Goal: Transaction & Acquisition: Purchase product/service

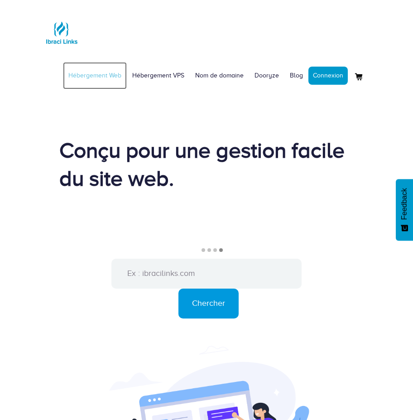
click at [104, 81] on link "Hébergement Web" at bounding box center [95, 75] width 64 height 27
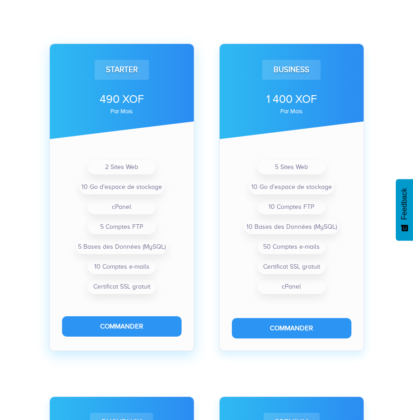
scroll to position [338, 0]
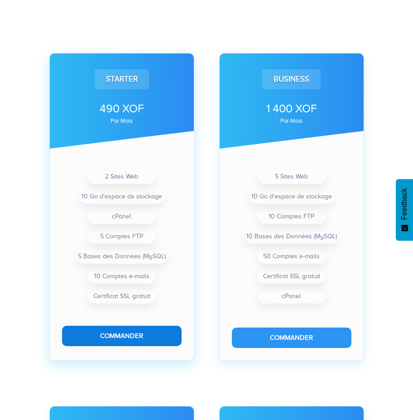
click at [123, 331] on button "Commander" at bounding box center [122, 335] width 120 height 20
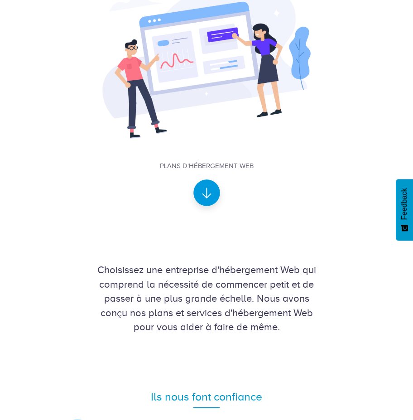
click at [210, 190] on icon at bounding box center [206, 193] width 10 height 10
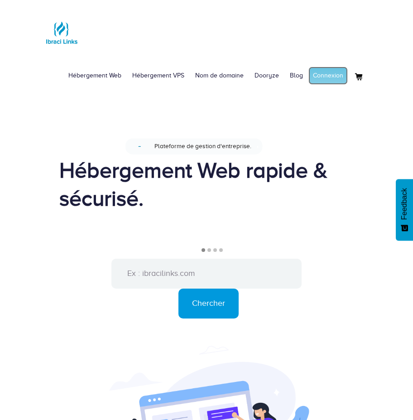
click at [329, 75] on link "Connexion" at bounding box center [327, 76] width 39 height 18
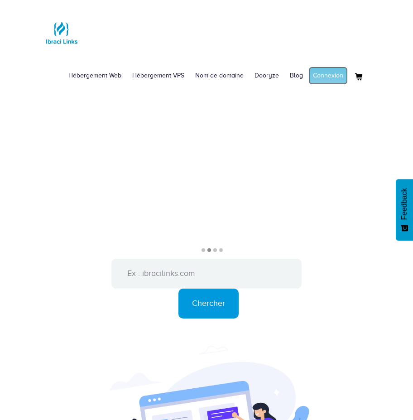
click at [335, 81] on link "Connexion" at bounding box center [327, 76] width 39 height 18
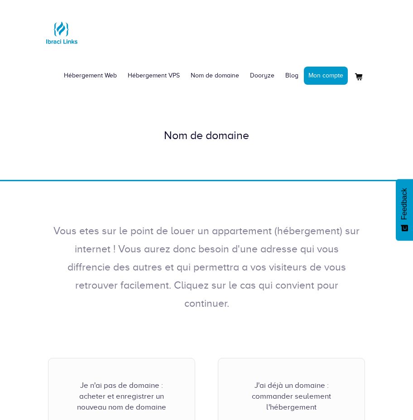
drag, startPoint x: 0, startPoint y: 0, endPoint x: 270, endPoint y: 169, distance: 318.7
click at [270, 169] on div "Hébergement Web Hébergement VPS Nom de domaine Dooryze Blog Mon compte" at bounding box center [206, 247] width 413 height 495
click at [322, 76] on link "Mon compte" at bounding box center [326, 76] width 44 height 18
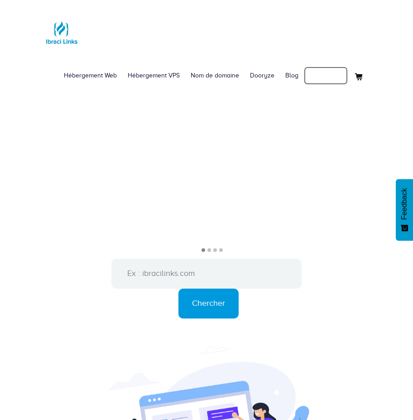
click at [327, 73] on link "Mon compte" at bounding box center [326, 76] width 44 height 18
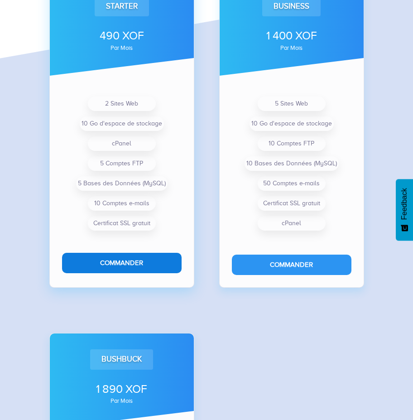
click at [151, 264] on button "Commander" at bounding box center [122, 263] width 120 height 20
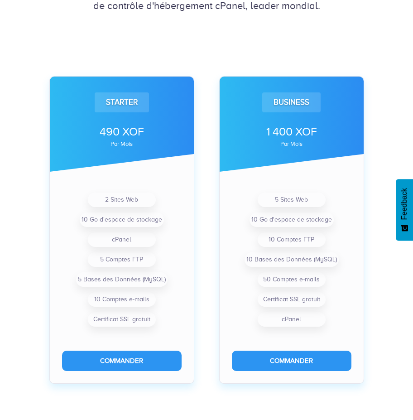
scroll to position [368, 0]
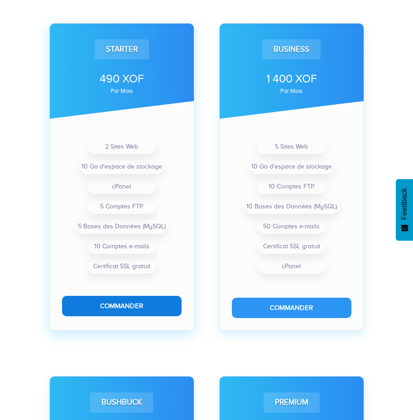
click at [120, 304] on button "Commander" at bounding box center [122, 306] width 120 height 20
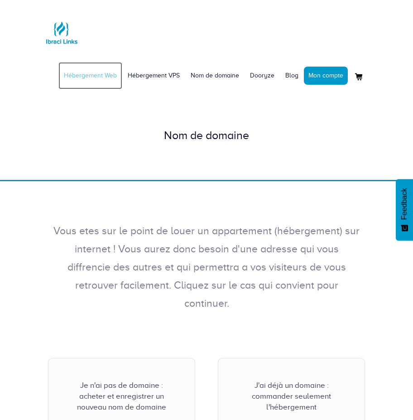
click at [106, 76] on link "Hébergement Web" at bounding box center [90, 75] width 64 height 27
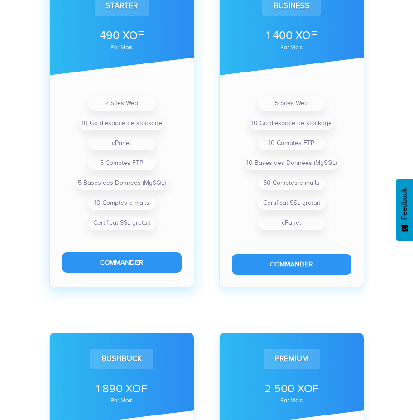
scroll to position [420, 0]
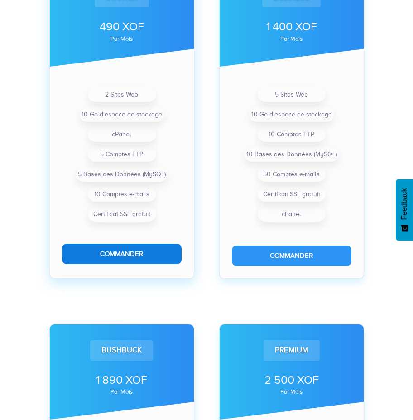
click at [124, 248] on button "Commander" at bounding box center [122, 254] width 120 height 20
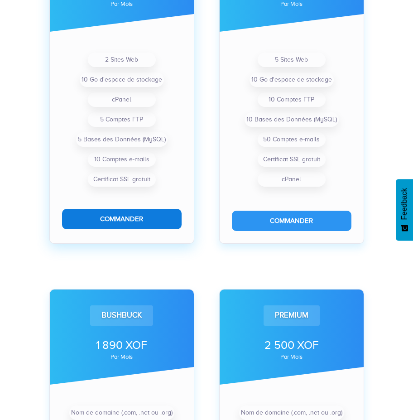
scroll to position [455, 0]
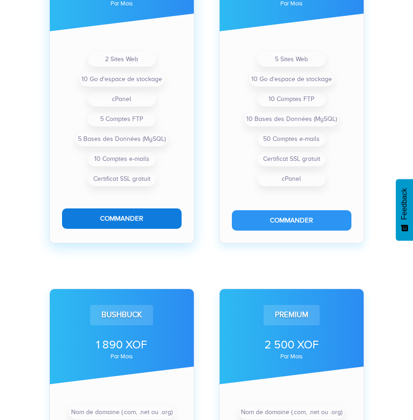
click at [135, 217] on button "Commander" at bounding box center [122, 218] width 120 height 20
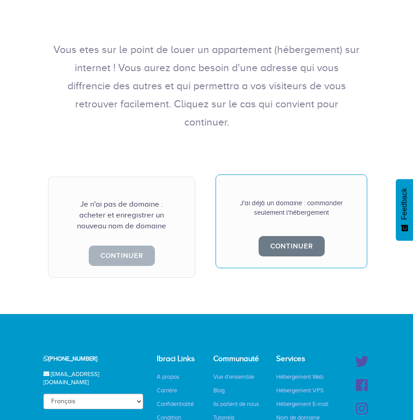
scroll to position [179, 0]
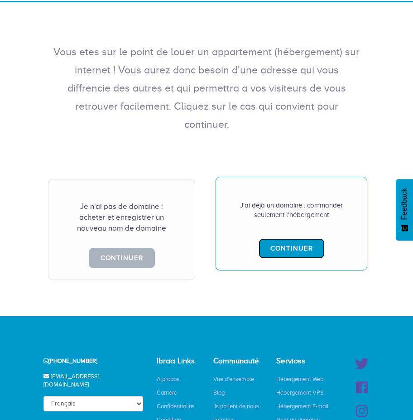
click at [298, 238] on link "Continuer" at bounding box center [291, 248] width 66 height 20
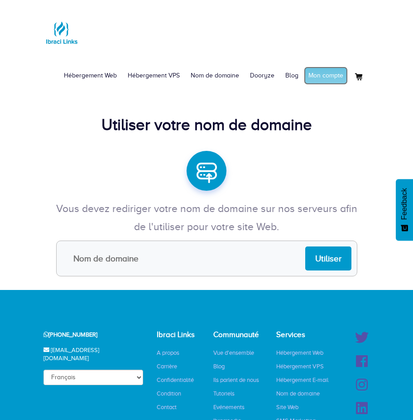
click at [316, 79] on link "Mon compte" at bounding box center [326, 76] width 44 height 18
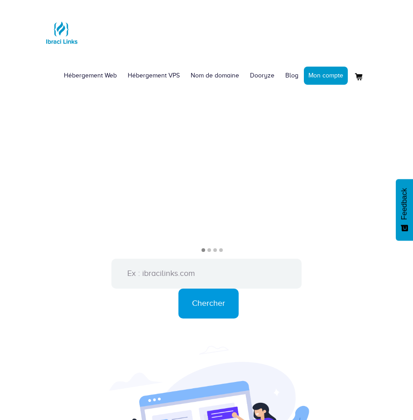
scroll to position [980, 0]
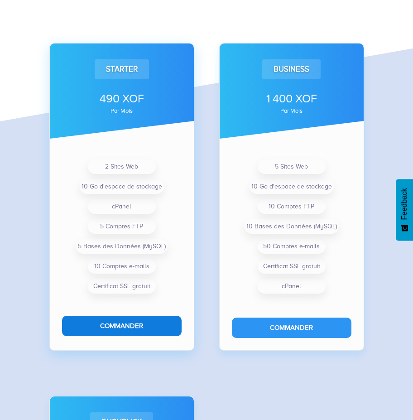
click at [134, 326] on button "Commander" at bounding box center [122, 326] width 120 height 20
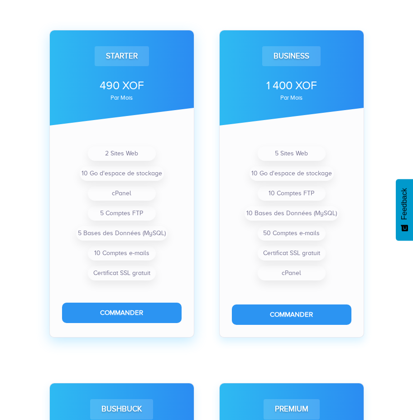
scroll to position [364, 0]
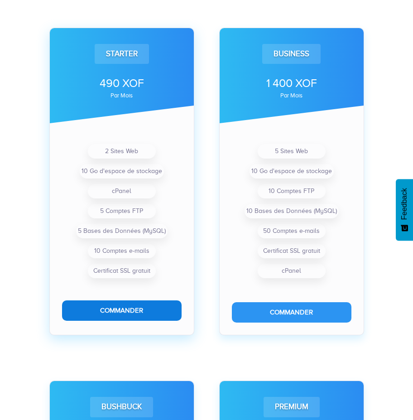
click at [125, 306] on button "Commander" at bounding box center [122, 310] width 120 height 20
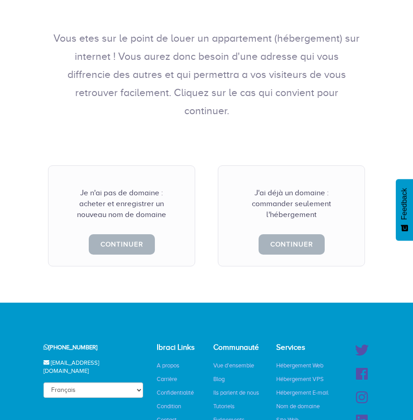
scroll to position [193, 0]
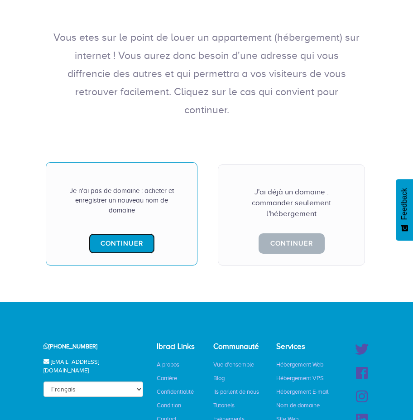
click at [120, 233] on link "Continuer" at bounding box center [122, 243] width 66 height 20
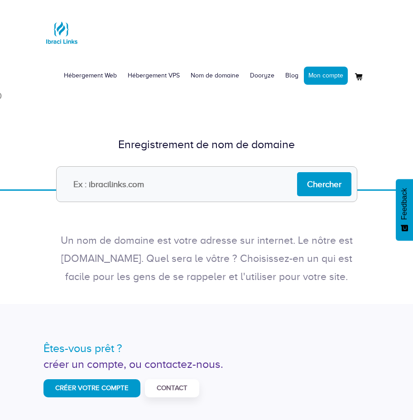
click at [151, 188] on input "text" at bounding box center [206, 184] width 301 height 36
type input "l"
type input "[DOMAIN_NAME]"
click at [324, 188] on input "Chercher" at bounding box center [324, 184] width 54 height 24
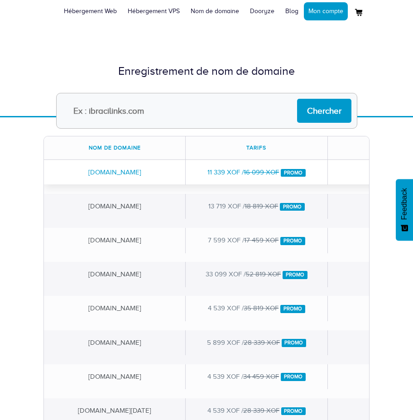
scroll to position [71, 0]
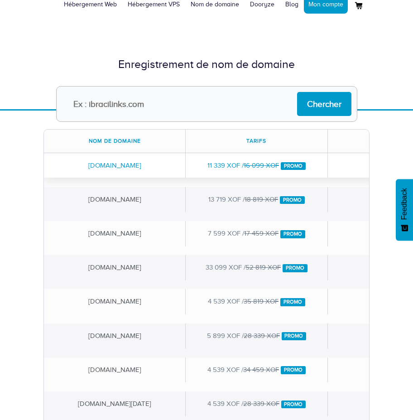
click at [121, 171] on div "[DOMAIN_NAME]" at bounding box center [115, 165] width 142 height 25
click at [126, 169] on div "[DOMAIN_NAME]" at bounding box center [115, 165] width 142 height 25
click at [109, 167] on div "lunoxscan.com" at bounding box center [115, 165] width 142 height 25
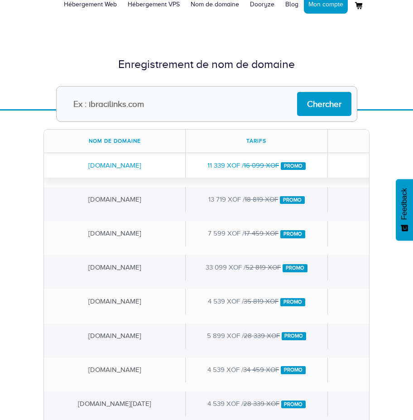
click at [222, 165] on div "11 339 XOF / 16 099 XOF Promo" at bounding box center [257, 165] width 142 height 25
click at [115, 167] on div "lunoxscan.com" at bounding box center [115, 165] width 142 height 25
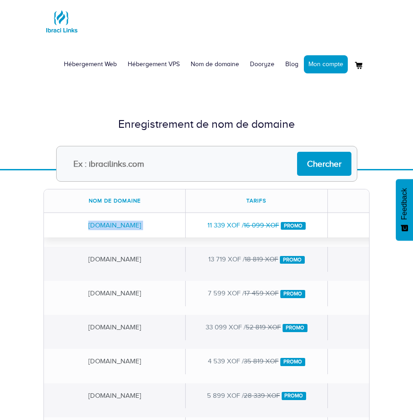
scroll to position [0, 0]
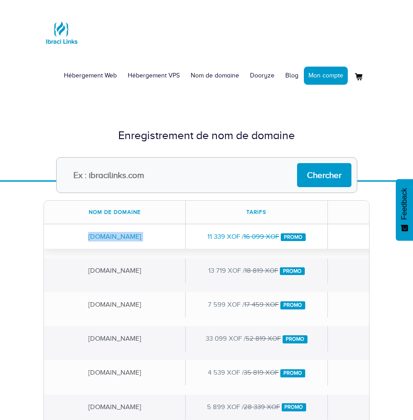
copy div "lunoxscan.com"
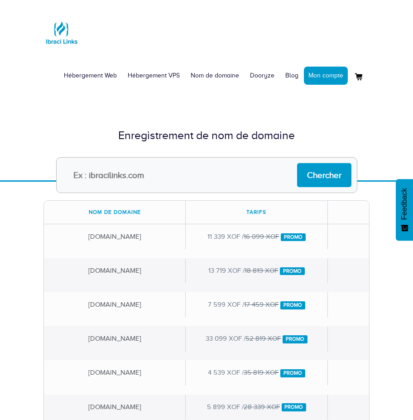
click at [108, 185] on input "text" at bounding box center [206, 175] width 301 height 36
type input "lunoxscan.com"
click at [319, 181] on input "Chercher" at bounding box center [324, 175] width 54 height 24
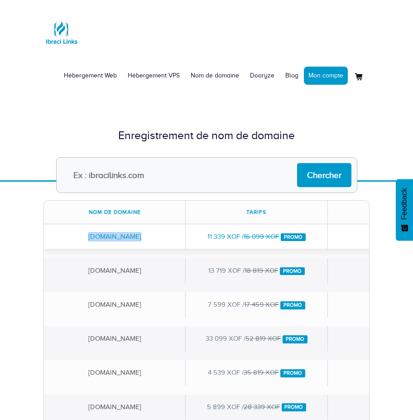
drag, startPoint x: 85, startPoint y: 239, endPoint x: 151, endPoint y: 241, distance: 65.7
click at [151, 241] on div "[DOMAIN_NAME]" at bounding box center [115, 236] width 142 height 25
copy div "[DOMAIN_NAME]"
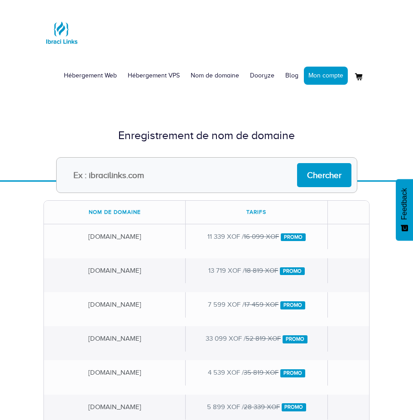
click at [129, 176] on input "text" at bounding box center [206, 175] width 301 height 36
paste input "lunoxscan.com"
type input "lunoxscan.com"
click at [323, 181] on input "Chercher" at bounding box center [324, 175] width 54 height 24
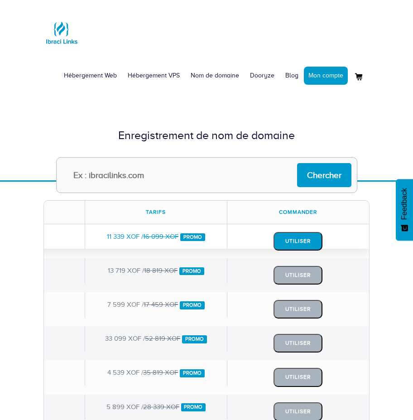
click at [295, 239] on button "Utiliser" at bounding box center [297, 241] width 49 height 19
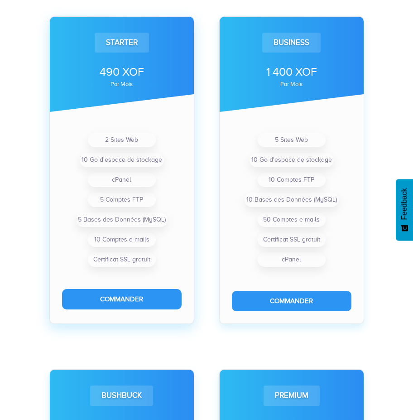
scroll to position [376, 0]
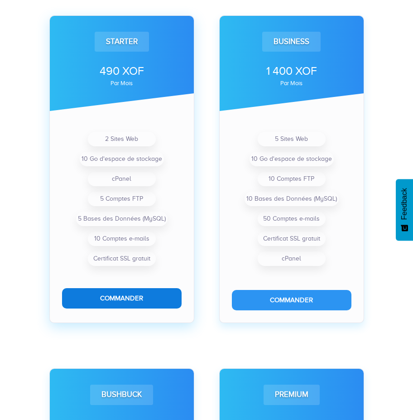
click at [116, 301] on button "Commander" at bounding box center [122, 298] width 120 height 20
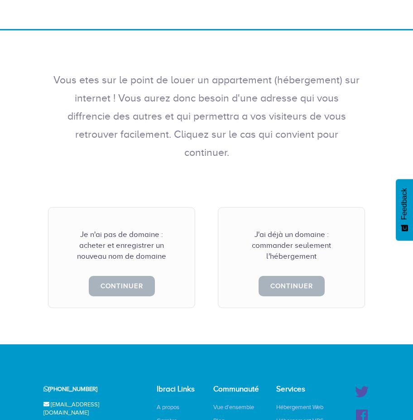
scroll to position [158, 0]
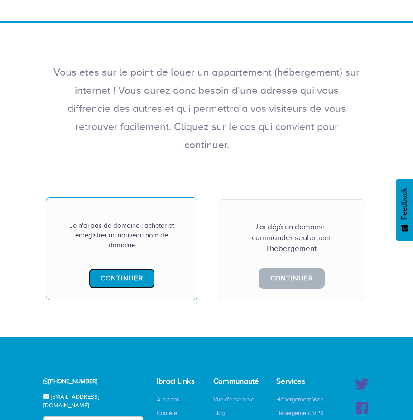
click at [120, 268] on link "Continuer" at bounding box center [122, 278] width 66 height 20
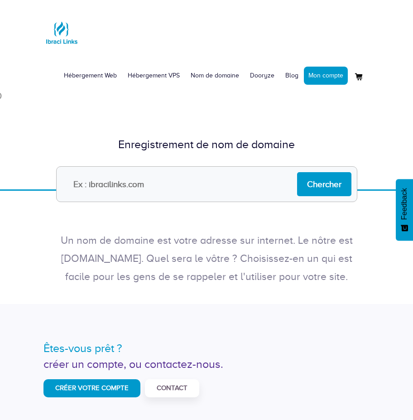
click at [158, 189] on input "text" at bounding box center [206, 184] width 301 height 36
type input "[DOMAIN_NAME]"
click at [322, 187] on input "Chercher" at bounding box center [324, 184] width 54 height 24
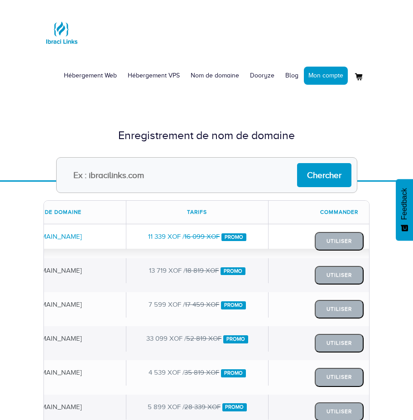
scroll to position [0, 107]
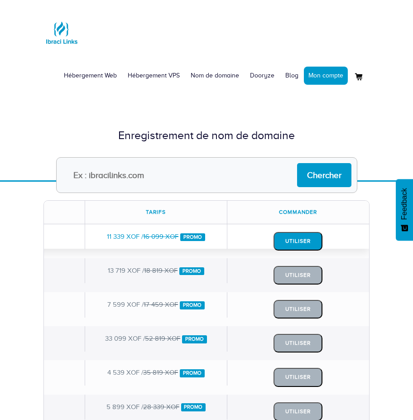
click at [297, 241] on button "Utiliser" at bounding box center [297, 241] width 49 height 19
